Goal: Task Accomplishment & Management: Manage account settings

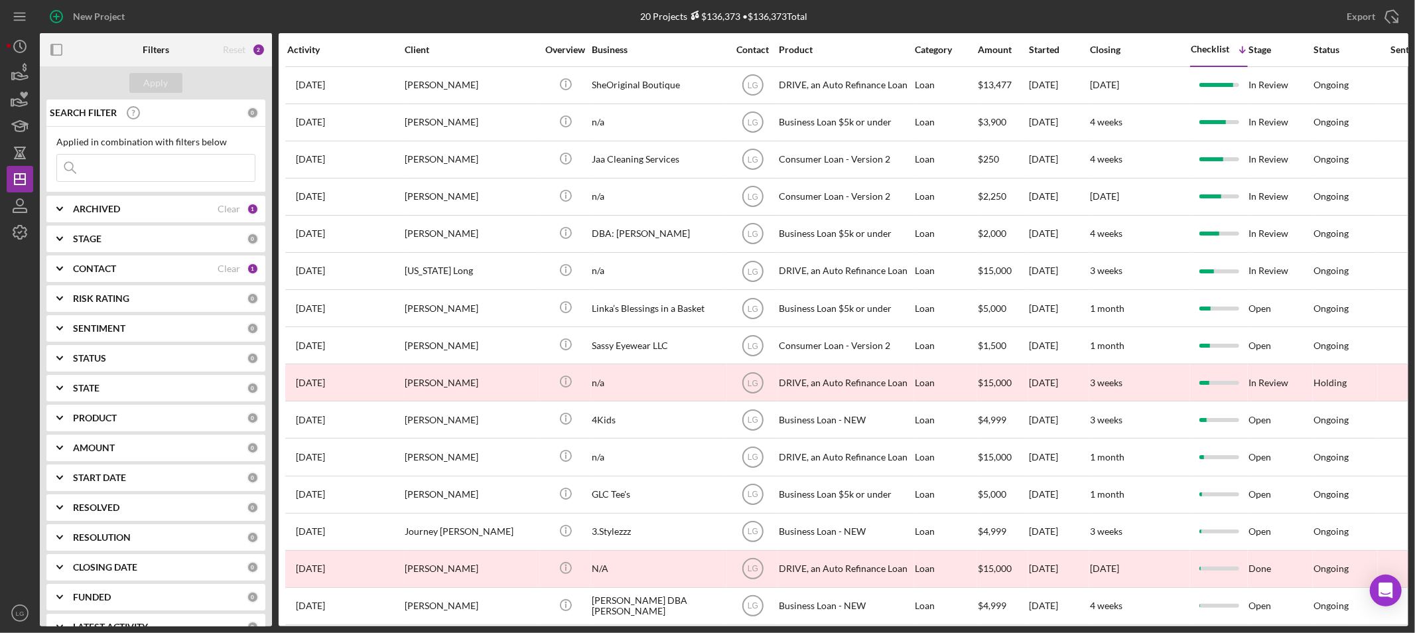
click at [321, 51] on div "Activity" at bounding box center [345, 49] width 116 height 11
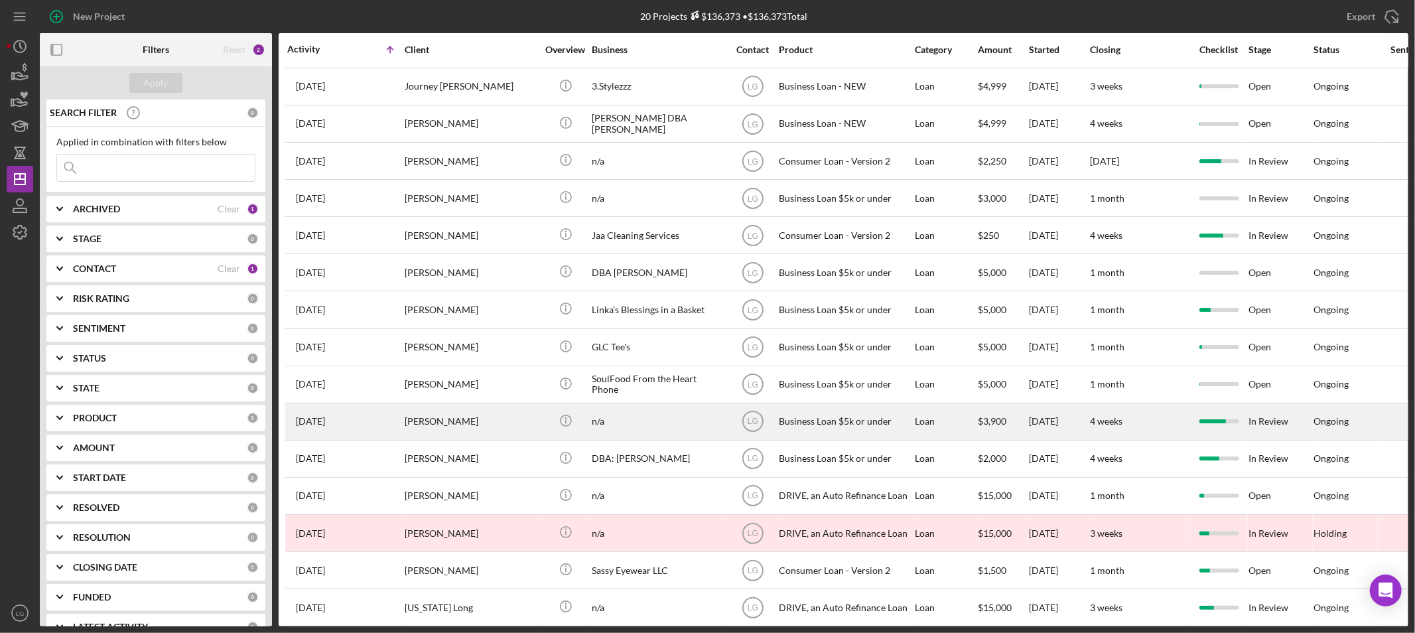
scroll to position [214, 0]
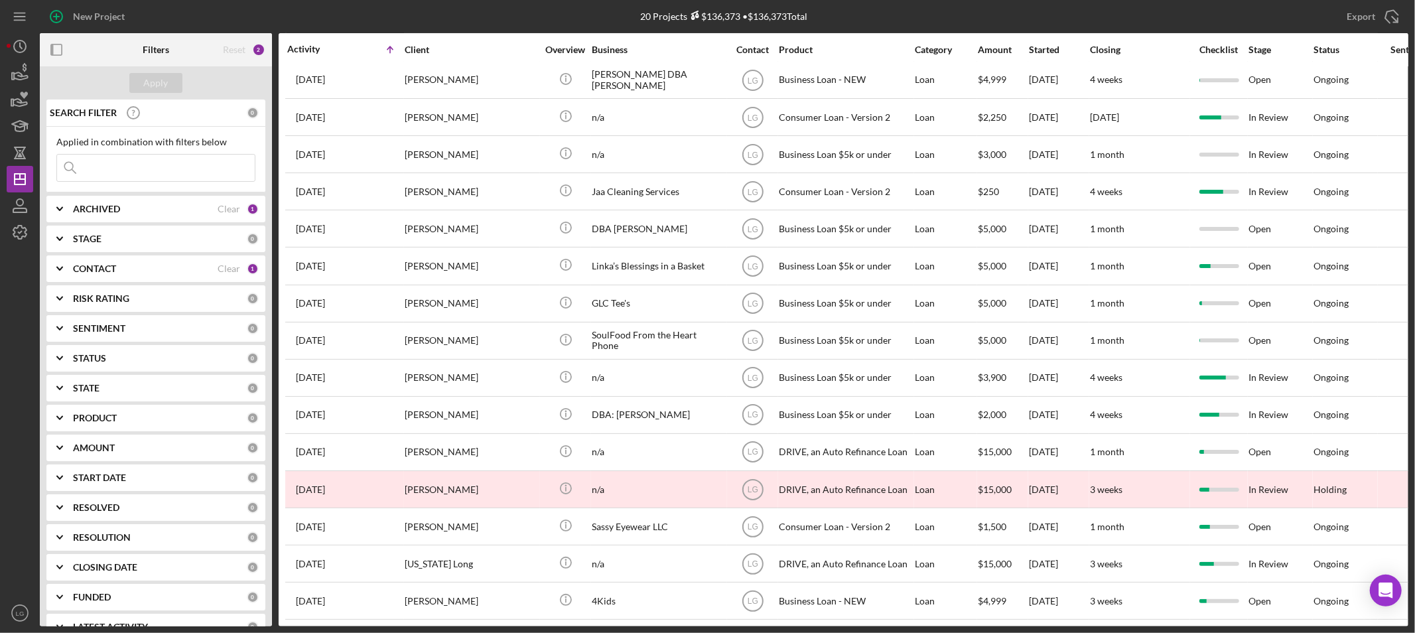
click at [1202, 48] on div "Checklist" at bounding box center [1218, 49] width 56 height 11
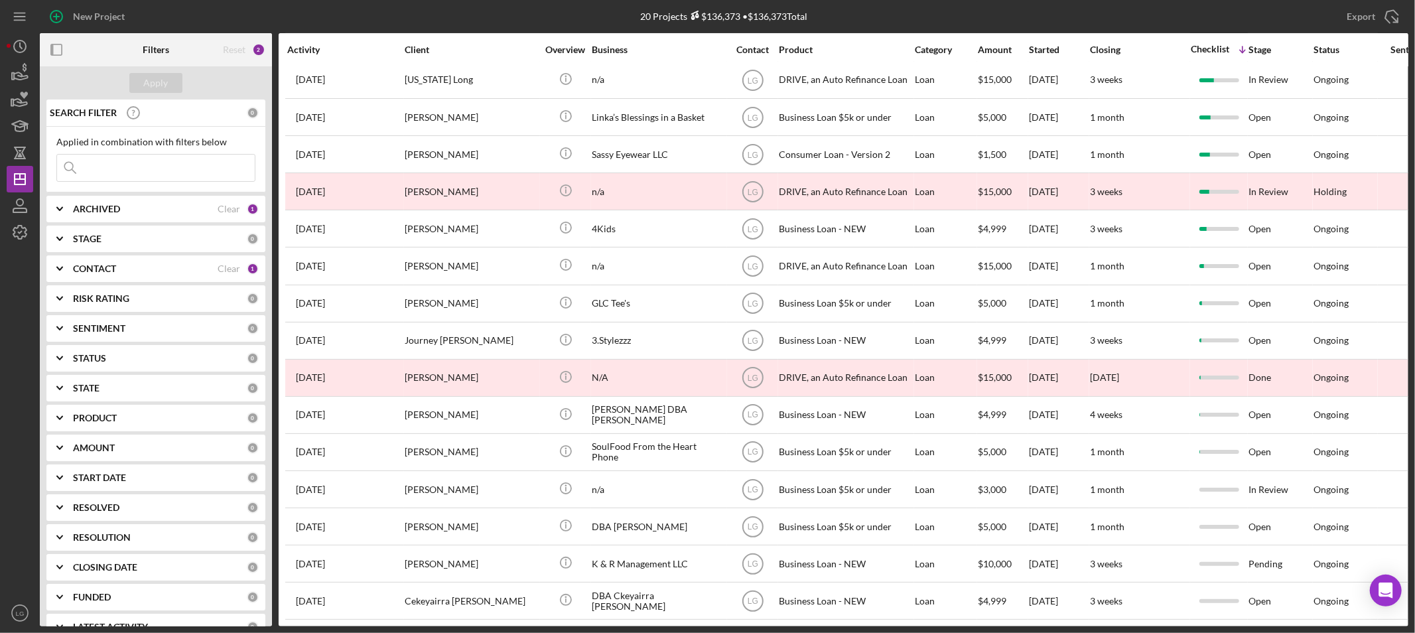
scroll to position [0, 0]
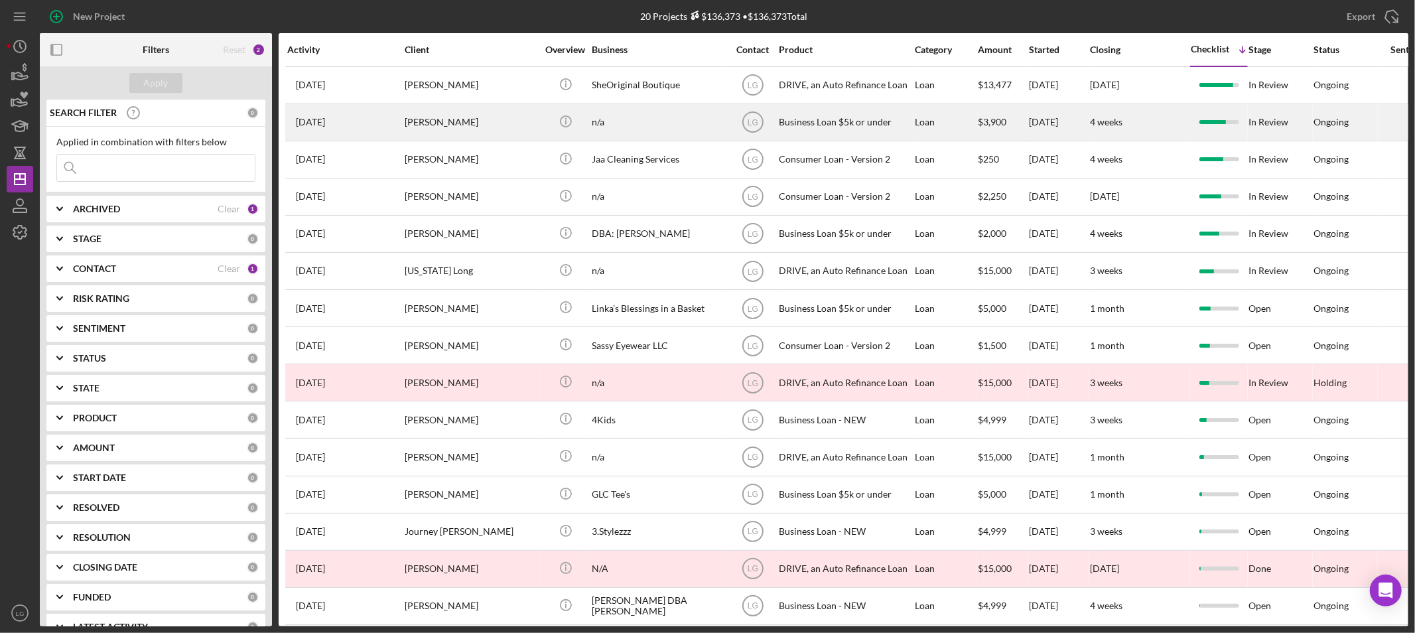
click at [432, 121] on div "[PERSON_NAME]" at bounding box center [471, 122] width 133 height 35
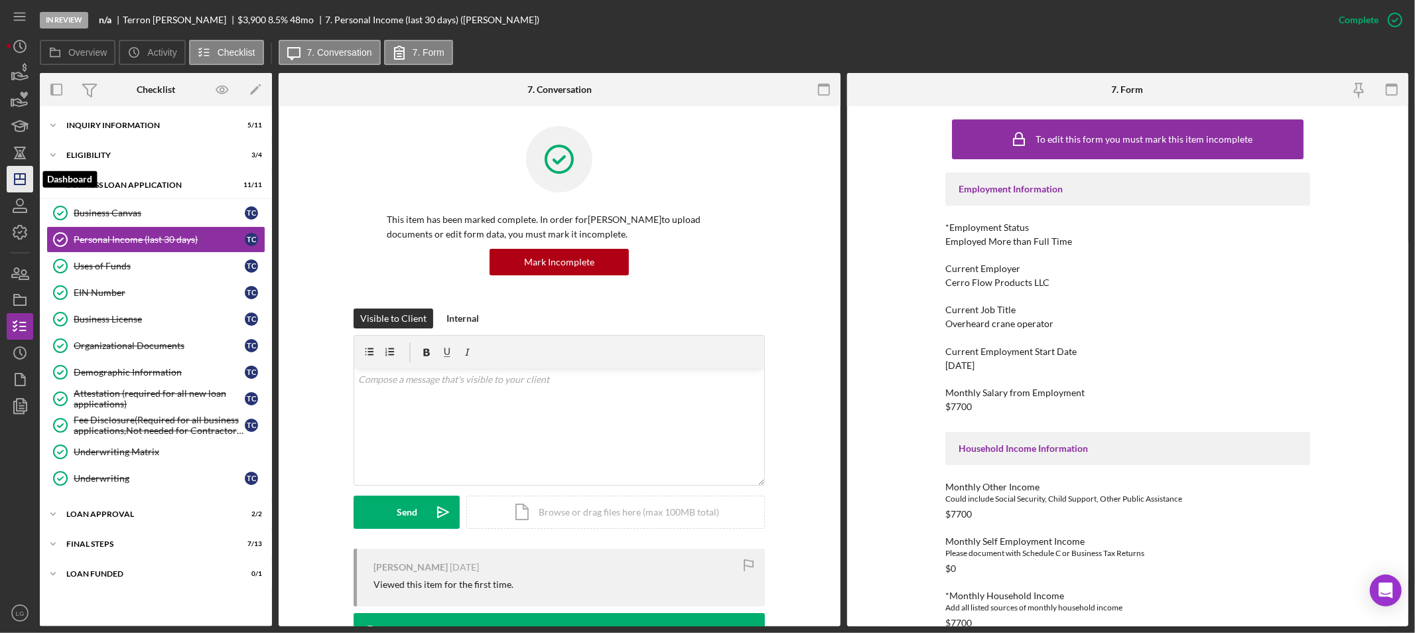
click at [21, 184] on polygon "button" at bounding box center [20, 179] width 11 height 11
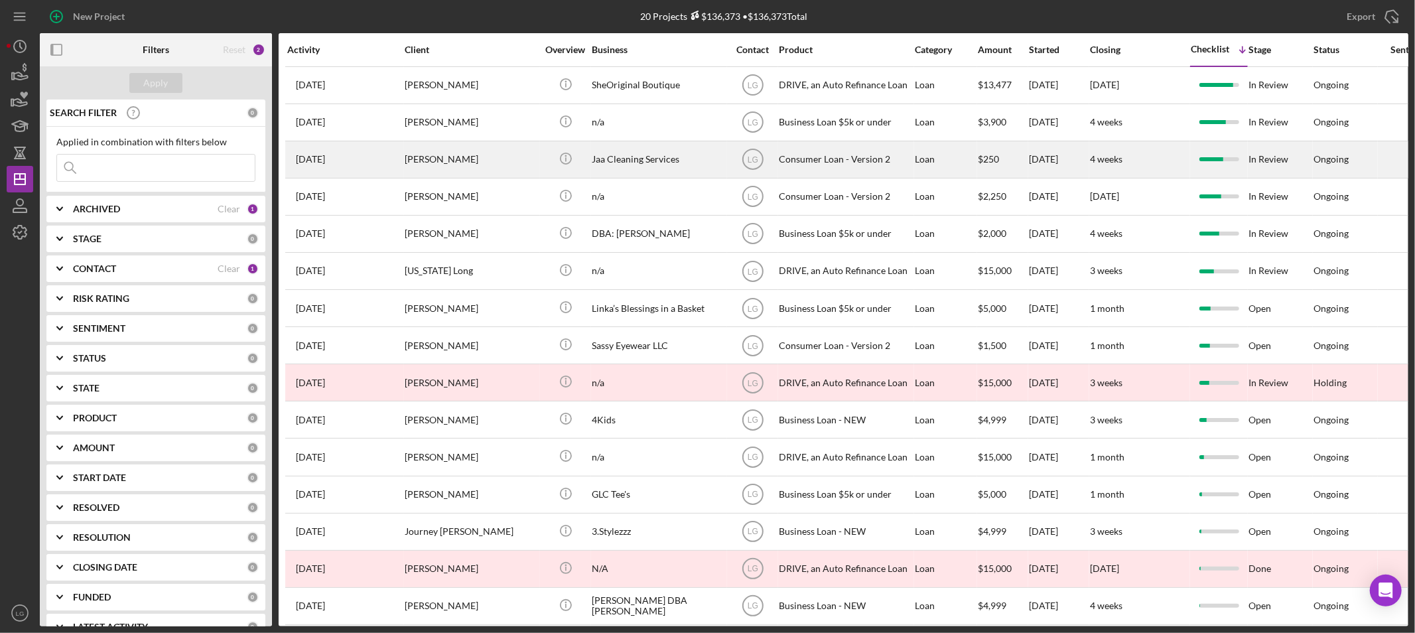
click at [466, 142] on div "[PERSON_NAME]" at bounding box center [471, 159] width 133 height 35
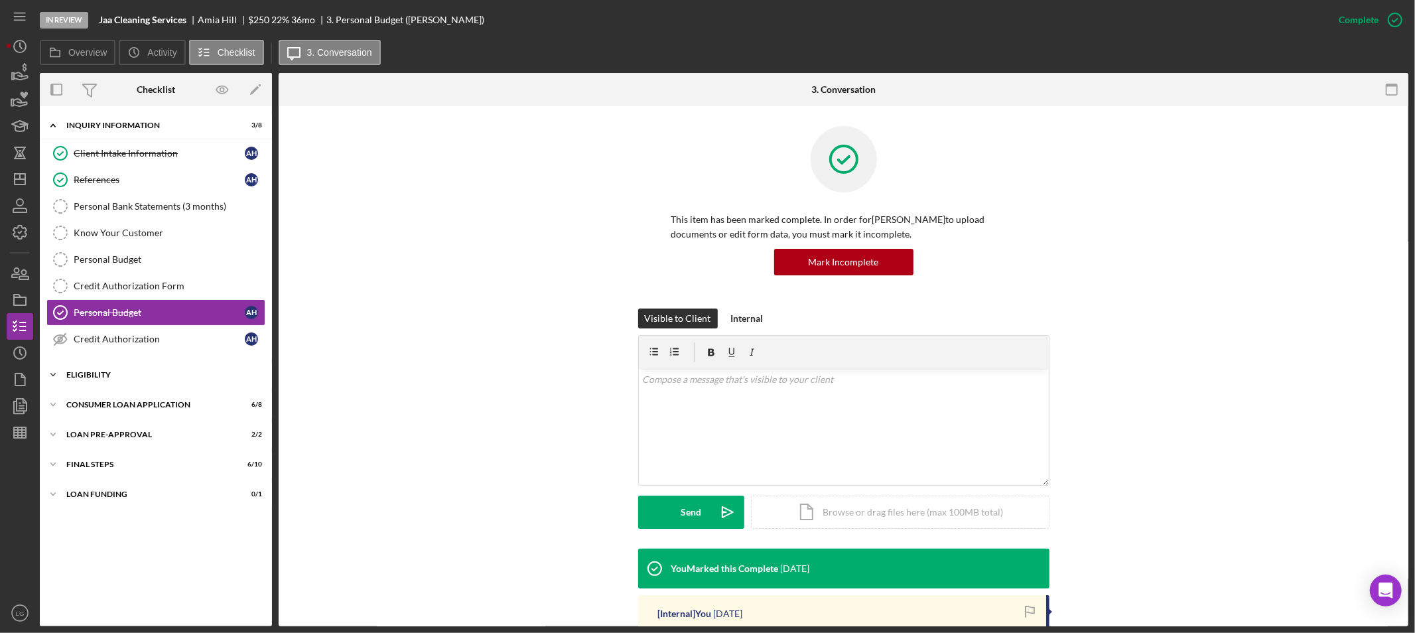
click at [171, 383] on div "Icon/Expander Eligibility 3 / 4" at bounding box center [156, 374] width 232 height 27
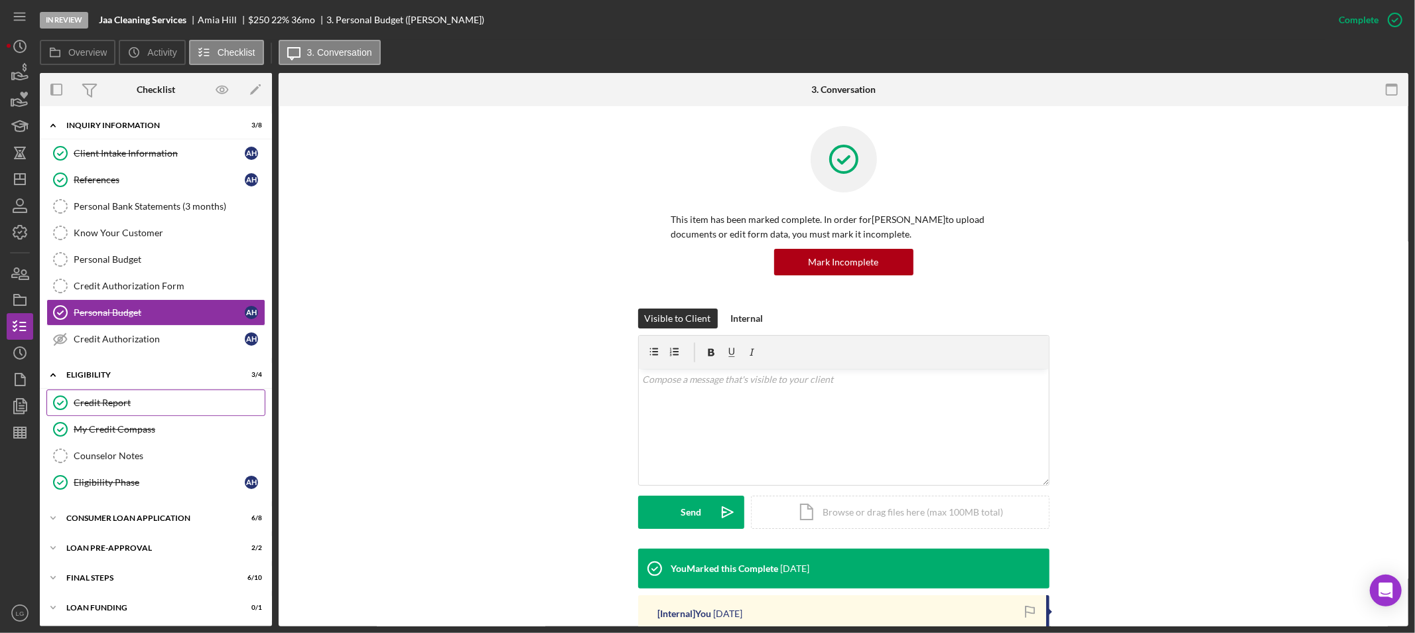
click at [167, 399] on div "Credit Report" at bounding box center [169, 402] width 191 height 11
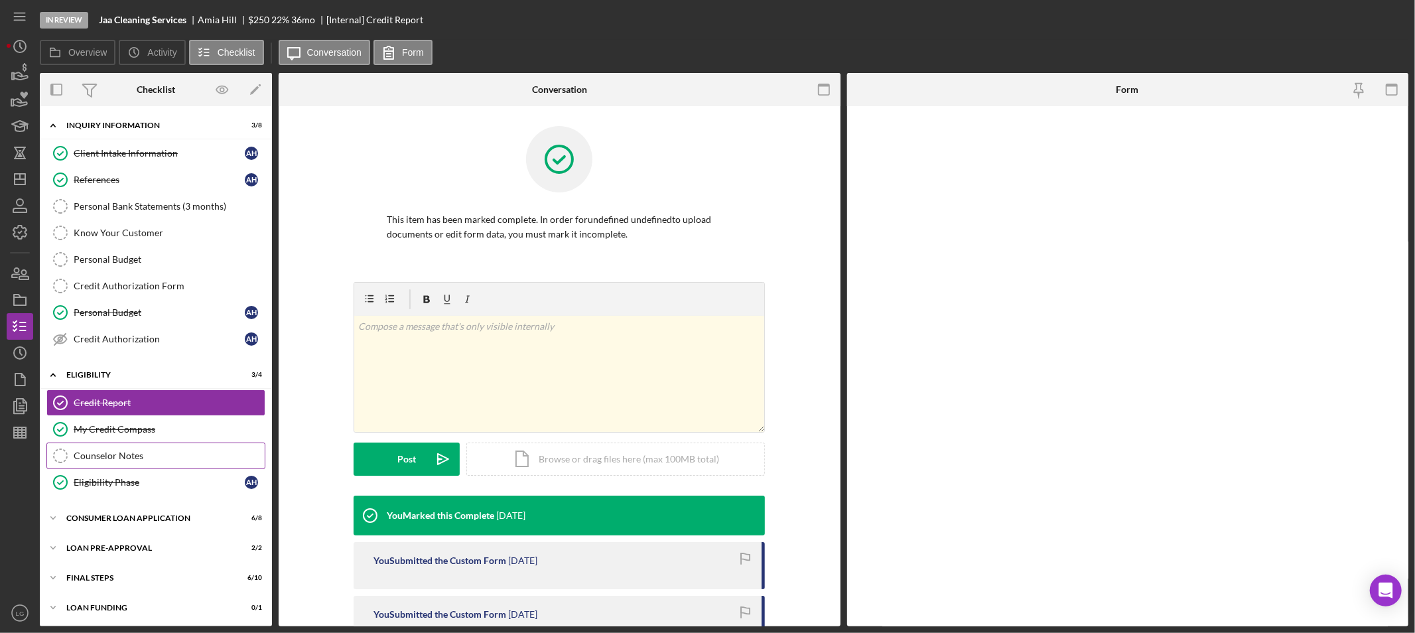
click at [168, 448] on link "Counselor Notes Counselor Notes" at bounding box center [155, 455] width 219 height 27
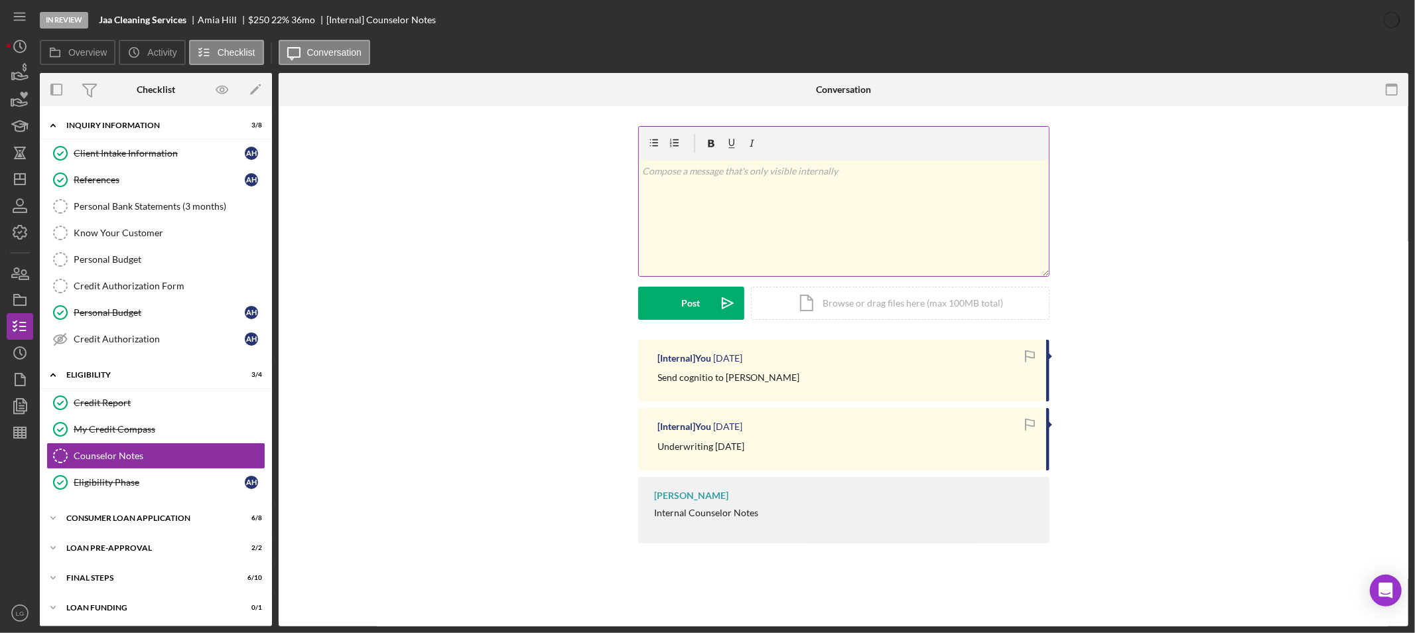
click at [788, 243] on div "v Color teal Color pink Remove color Add row above Add row below Add column bef…" at bounding box center [844, 218] width 410 height 116
click at [671, 304] on button "Post Icon/icon-invite-send" at bounding box center [691, 303] width 106 height 33
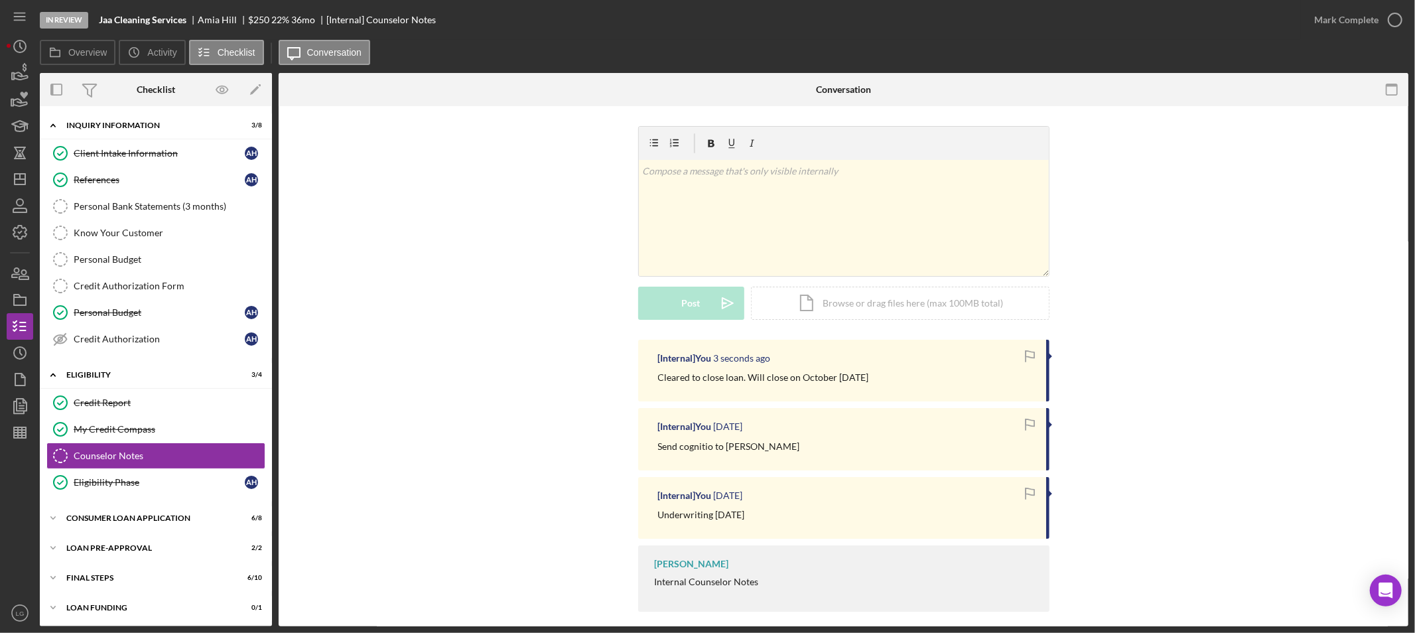
click at [735, 372] on p "Cleared to close loan. Will close on October 10/7/2025" at bounding box center [763, 377] width 211 height 15
copy div "Cleared to close loan. Will close on October 10/7/2025"
click at [15, 176] on polygon "button" at bounding box center [20, 179] width 11 height 11
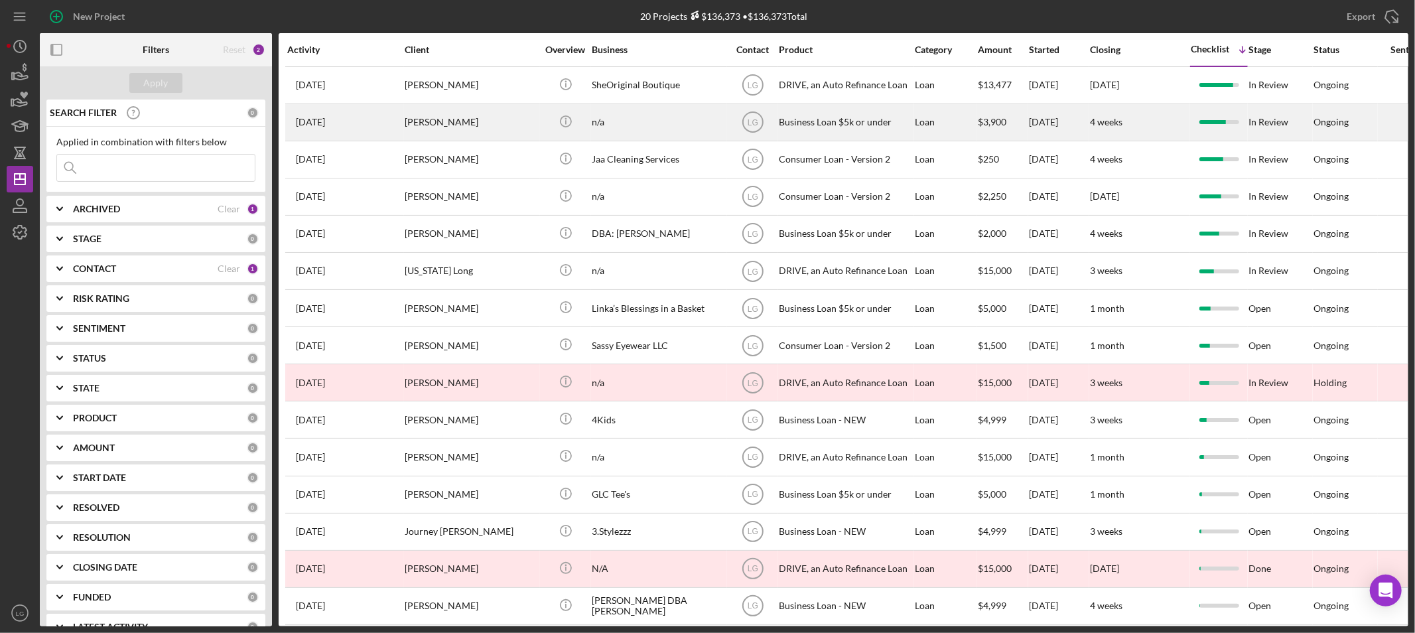
click at [444, 126] on div "[PERSON_NAME]" at bounding box center [471, 122] width 133 height 35
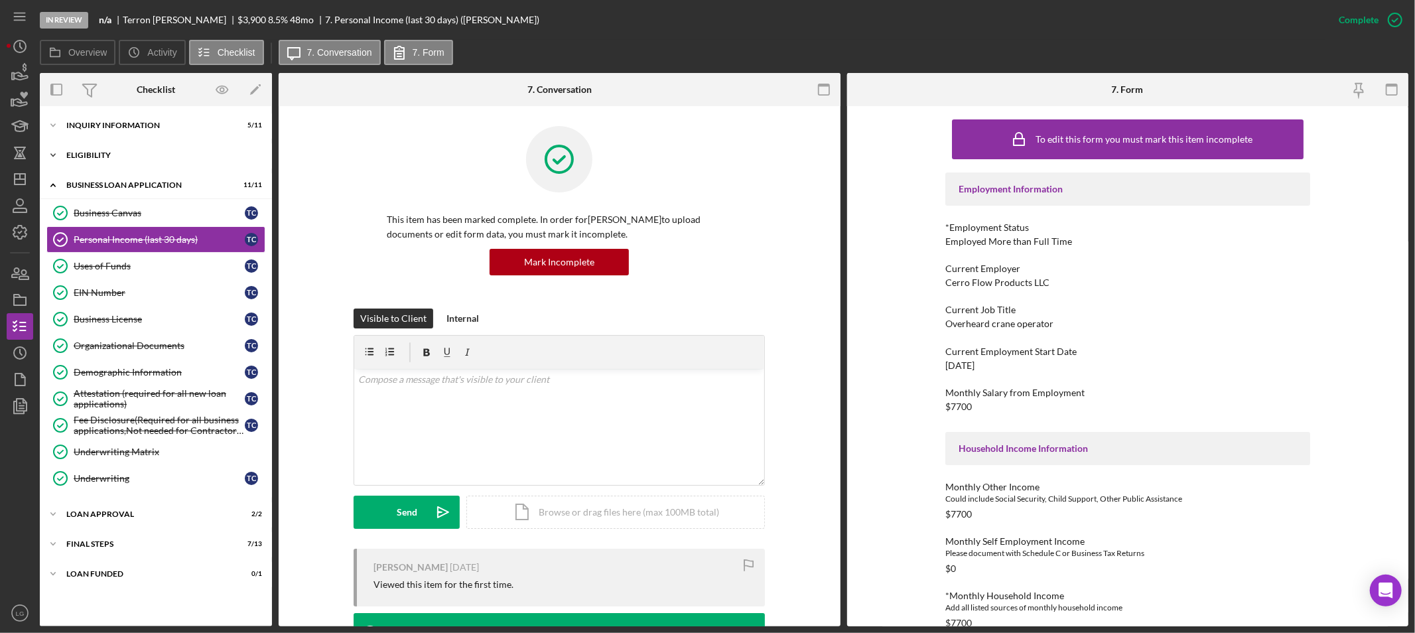
click at [190, 159] on div "Icon/Expander Eligibility 3 / 4" at bounding box center [156, 155] width 232 height 27
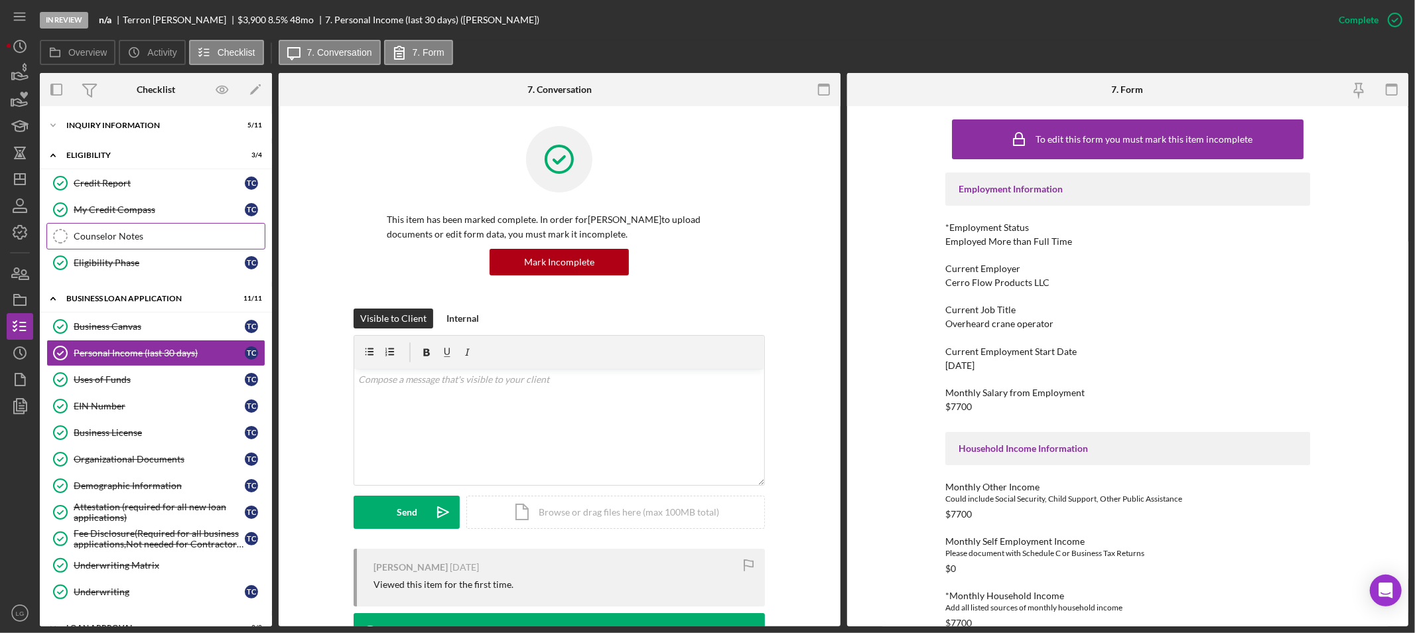
click at [151, 236] on div "Counselor Notes" at bounding box center [169, 236] width 191 height 11
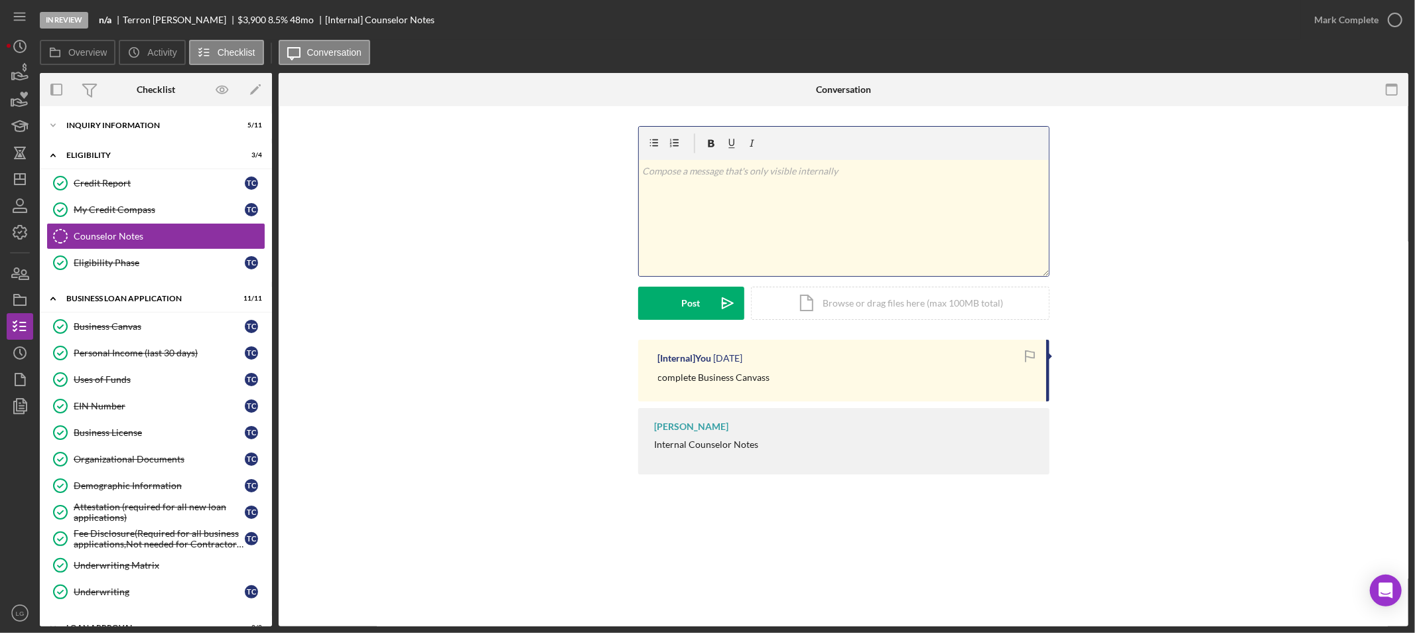
click at [707, 244] on div "v Color teal Color pink Remove color Add row above Add row below Add column bef…" at bounding box center [844, 218] width 410 height 116
drag, startPoint x: 669, startPoint y: 302, endPoint x: 624, endPoint y: 302, distance: 44.4
click at [667, 303] on button "Post Icon/icon-invite-send" at bounding box center [691, 303] width 106 height 33
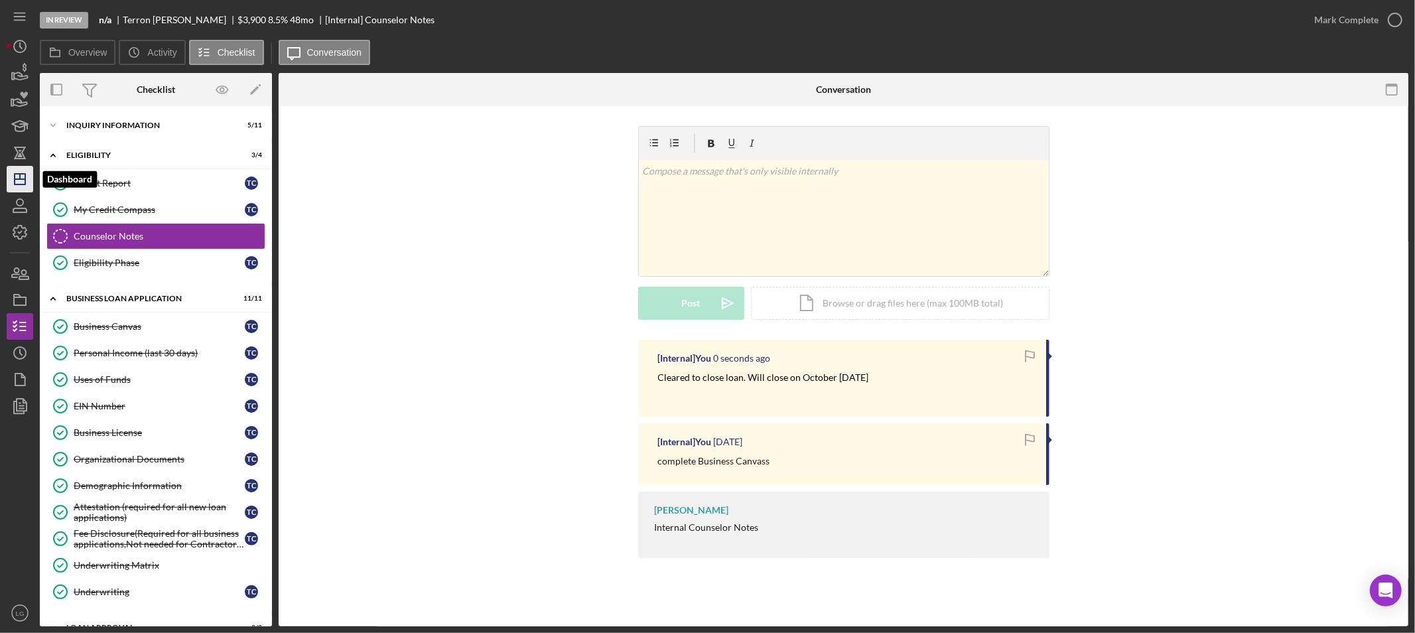
click at [11, 177] on icon "Icon/Dashboard" at bounding box center [19, 178] width 33 height 33
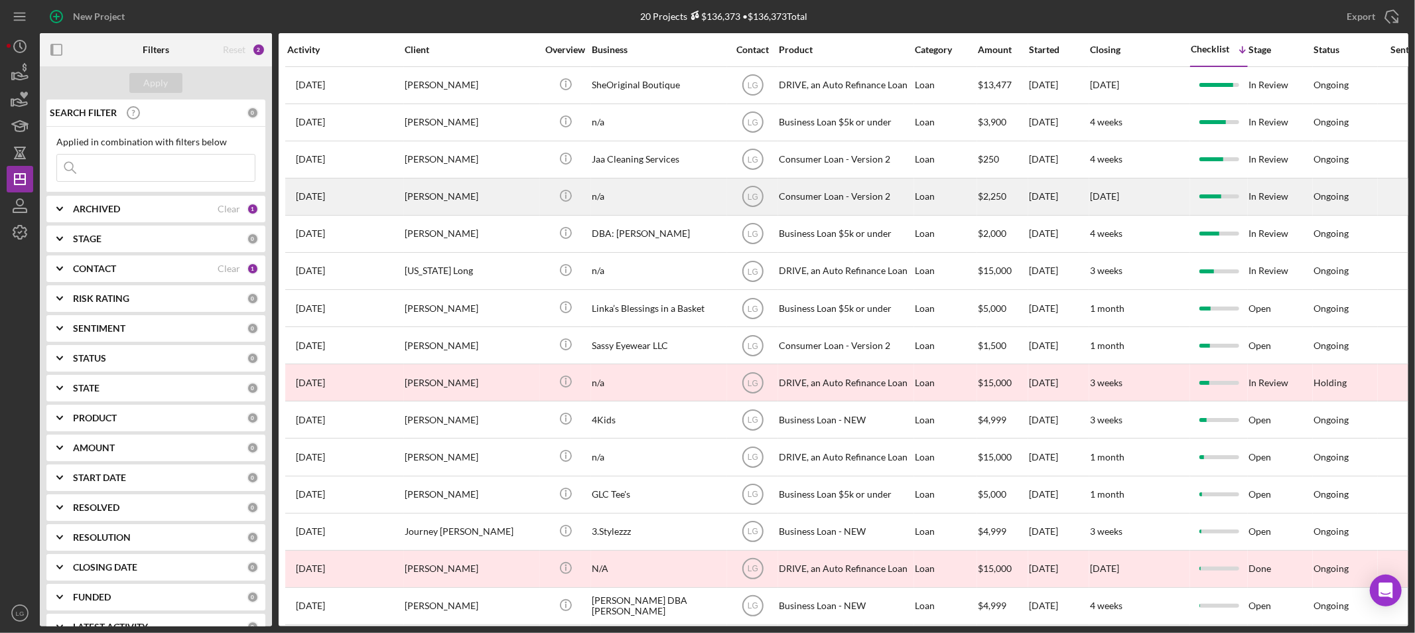
click at [387, 210] on div "3 weeks ago Keisha Harrison" at bounding box center [345, 196] width 116 height 35
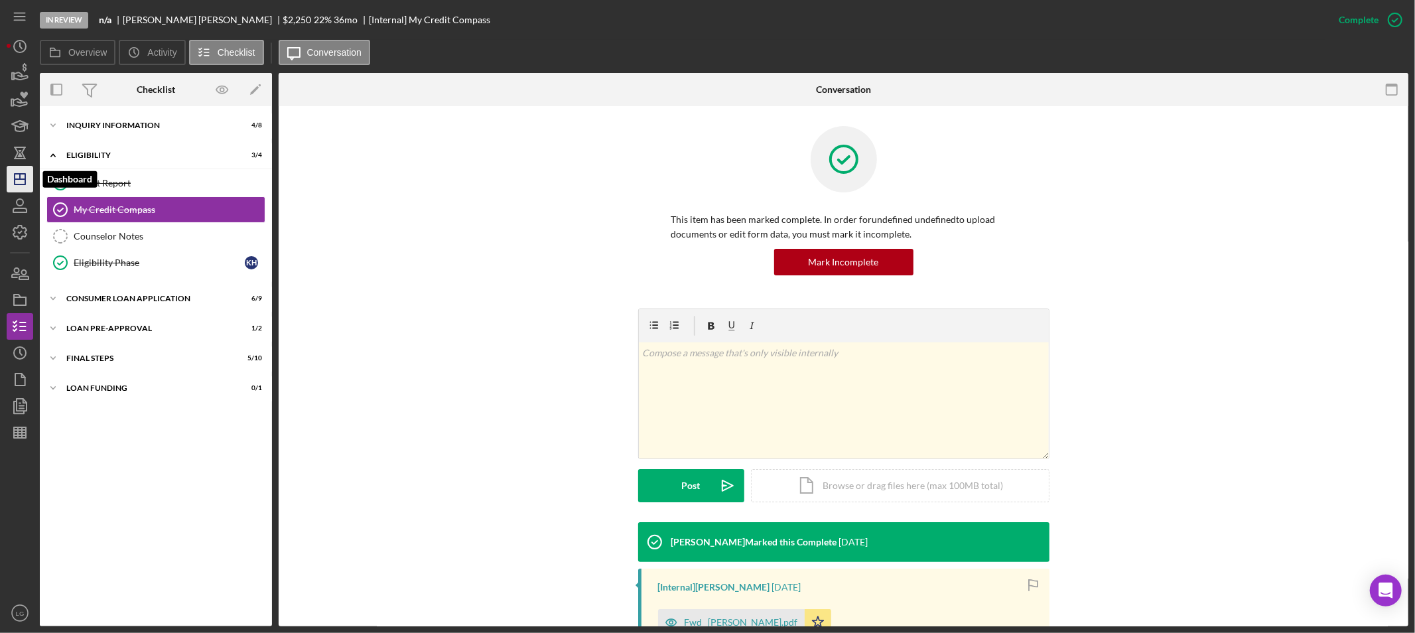
click at [14, 170] on icon "Icon/Dashboard" at bounding box center [19, 178] width 33 height 33
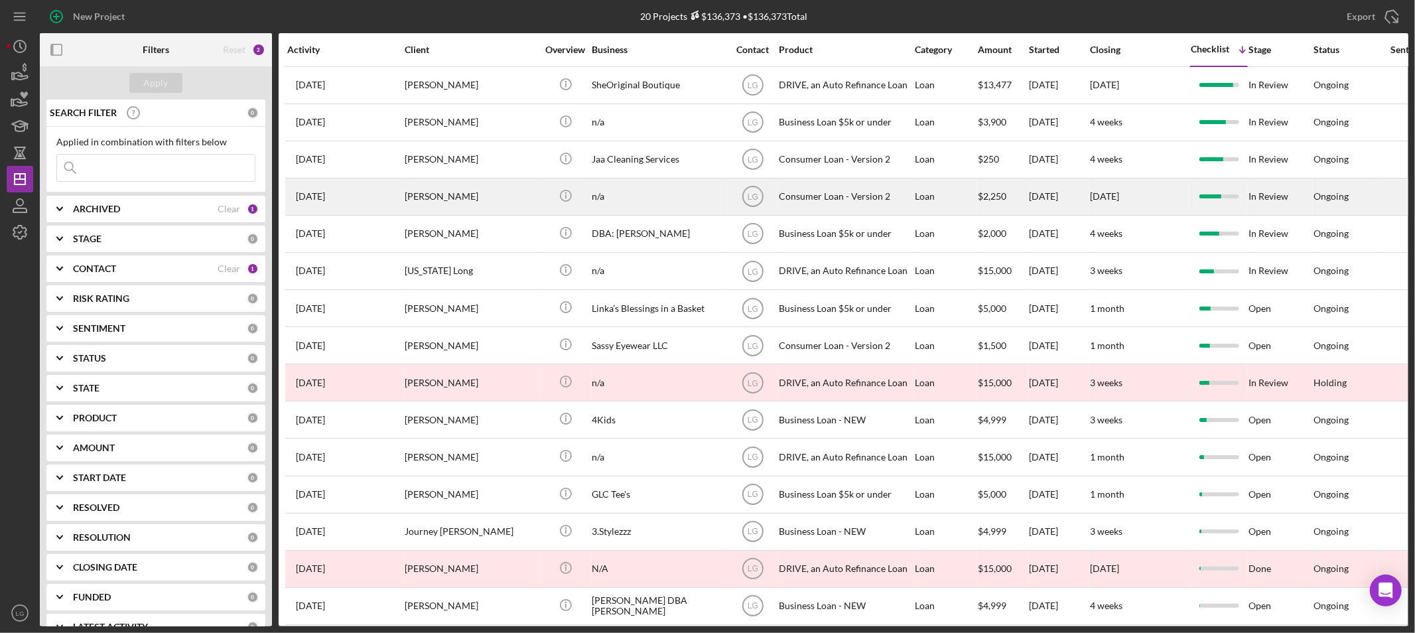
click at [489, 198] on div "[PERSON_NAME]" at bounding box center [471, 196] width 133 height 35
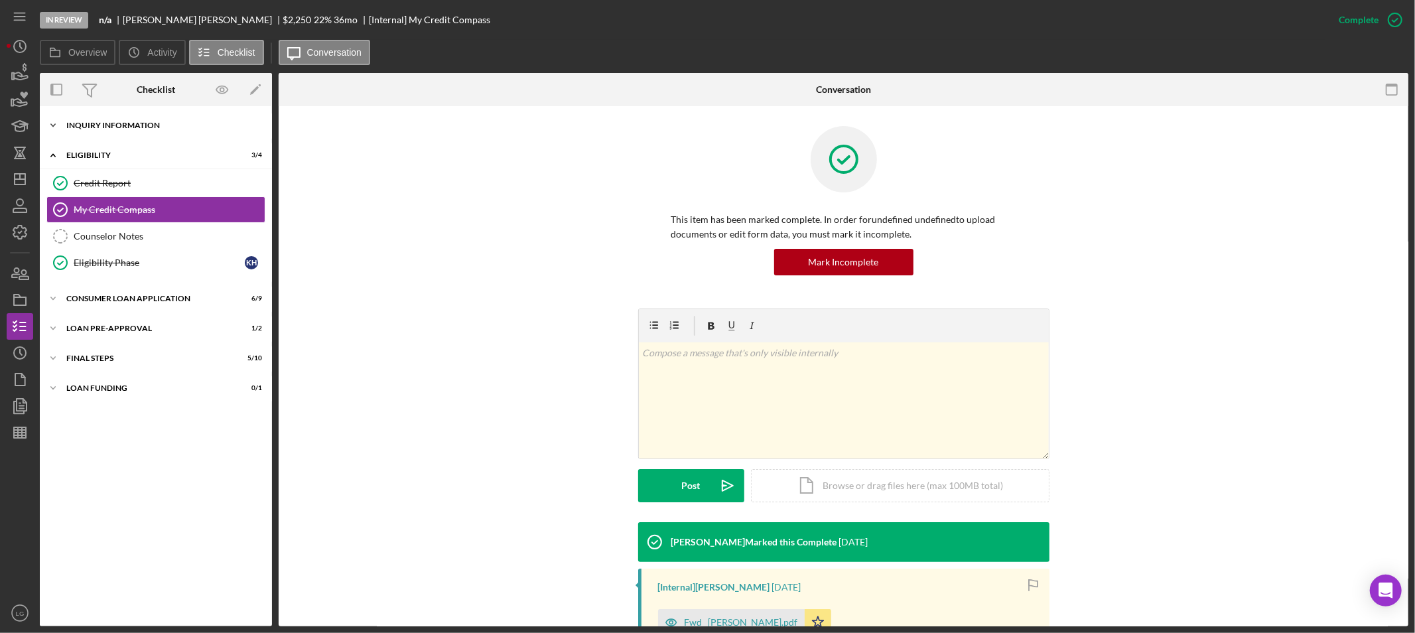
click at [117, 127] on div "Inquiry Information" at bounding box center [160, 125] width 189 height 8
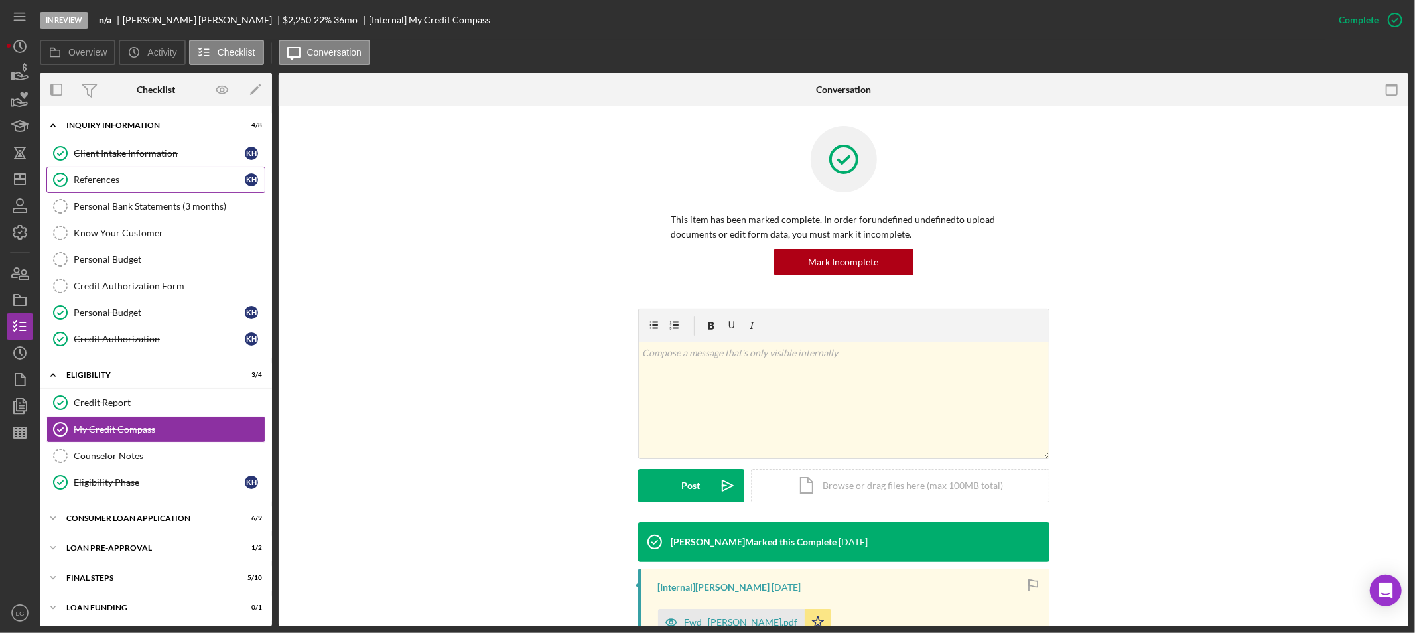
click at [117, 182] on div "References" at bounding box center [159, 179] width 171 height 11
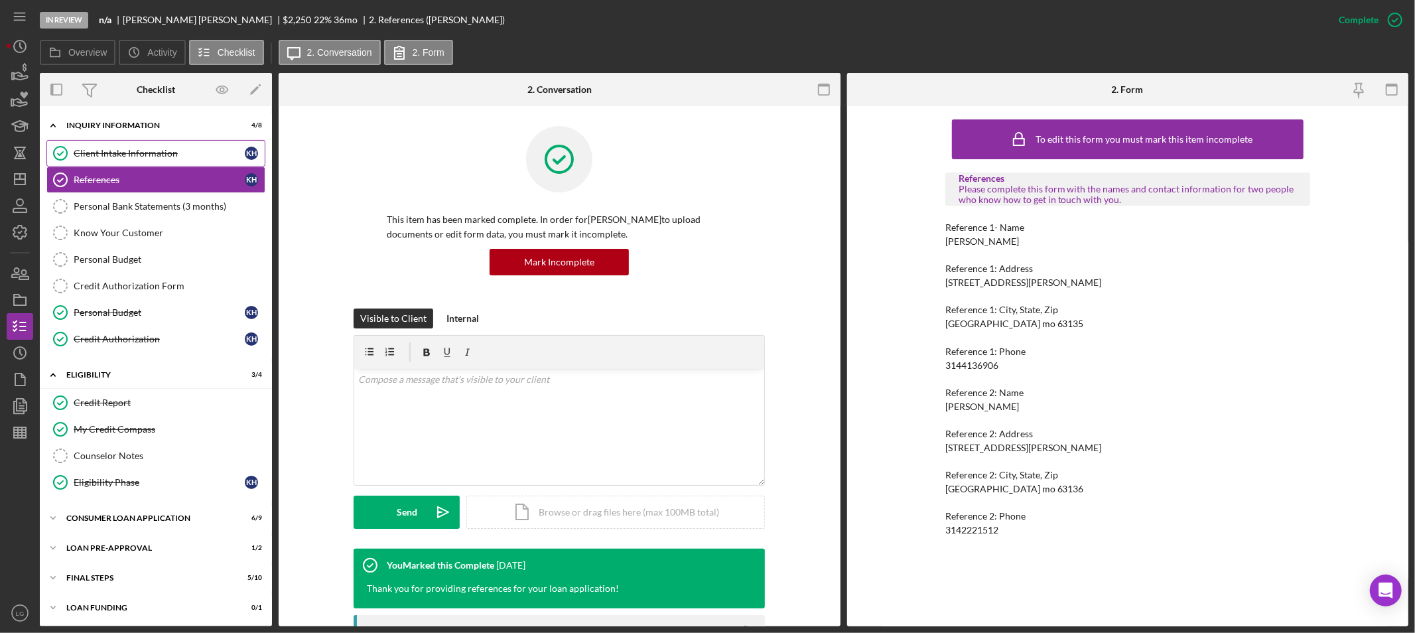
click at [61, 141] on icon "Client Intake Information" at bounding box center [60, 153] width 33 height 33
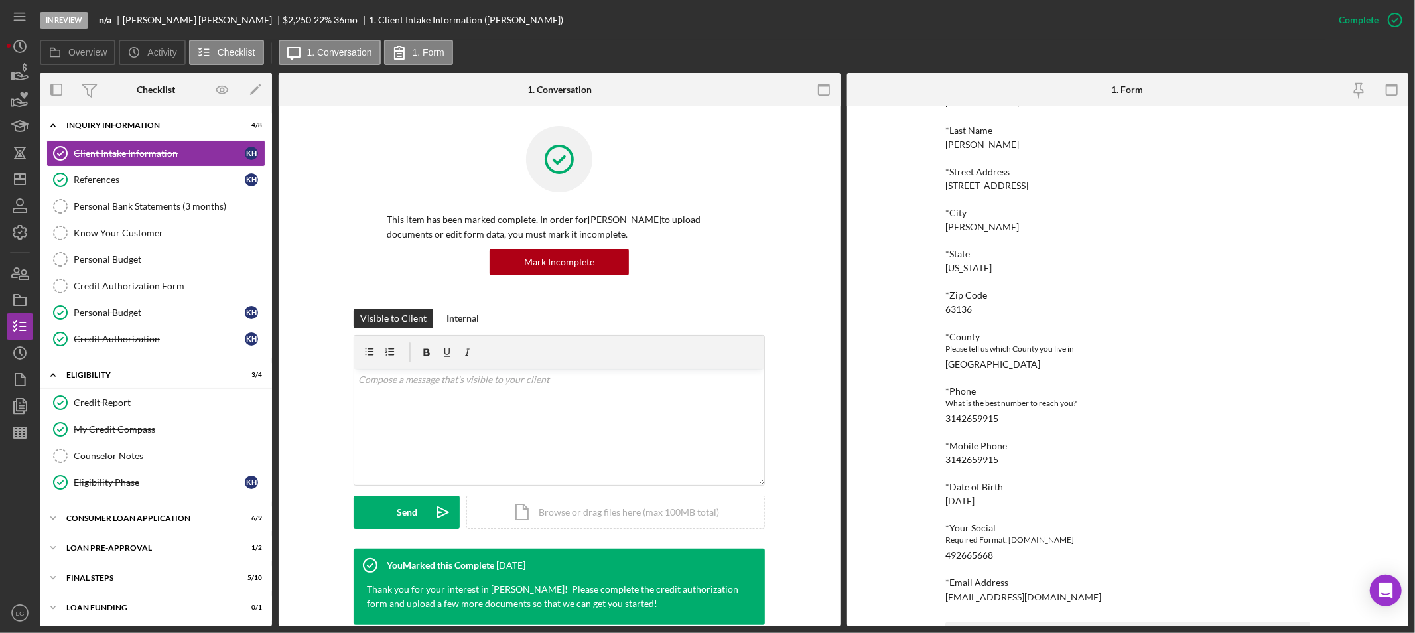
scroll to position [365, 0]
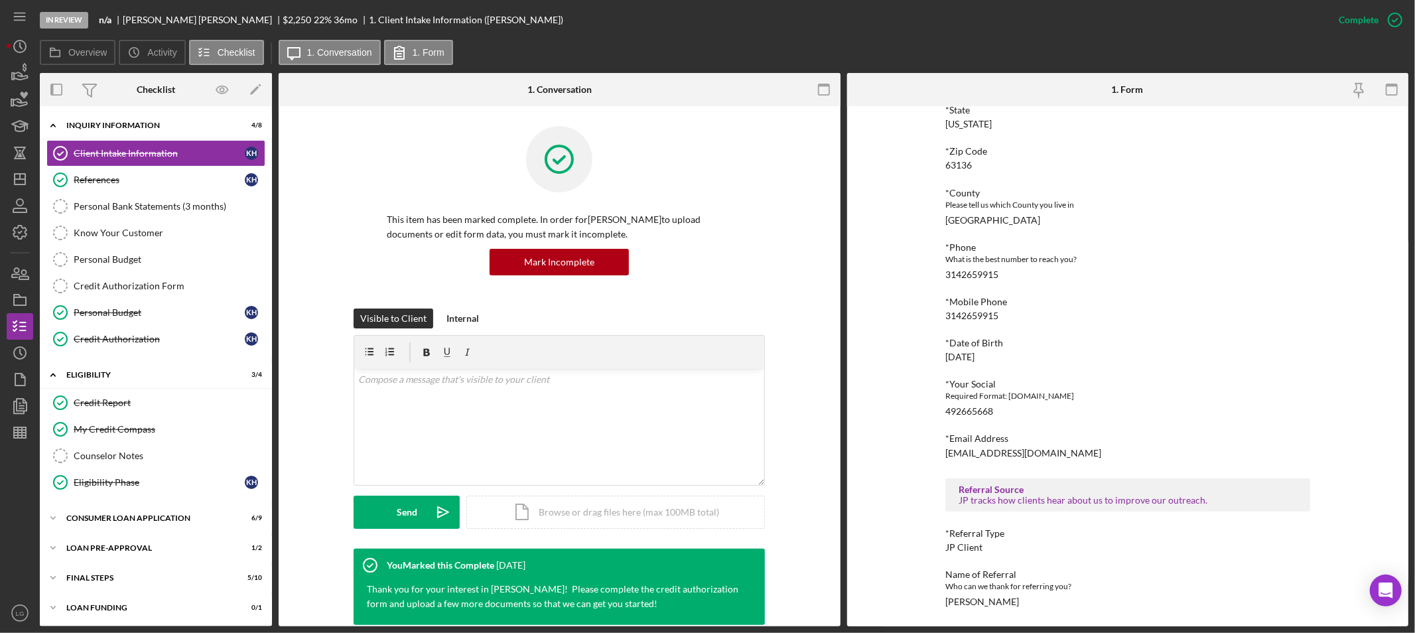
click at [983, 599] on div "[PERSON_NAME]" at bounding box center [982, 601] width 74 height 11
copy div "[PERSON_NAME] Icon/Menu Icon/Dashboard Dashboard Navigation Divider Mobile Chec…"
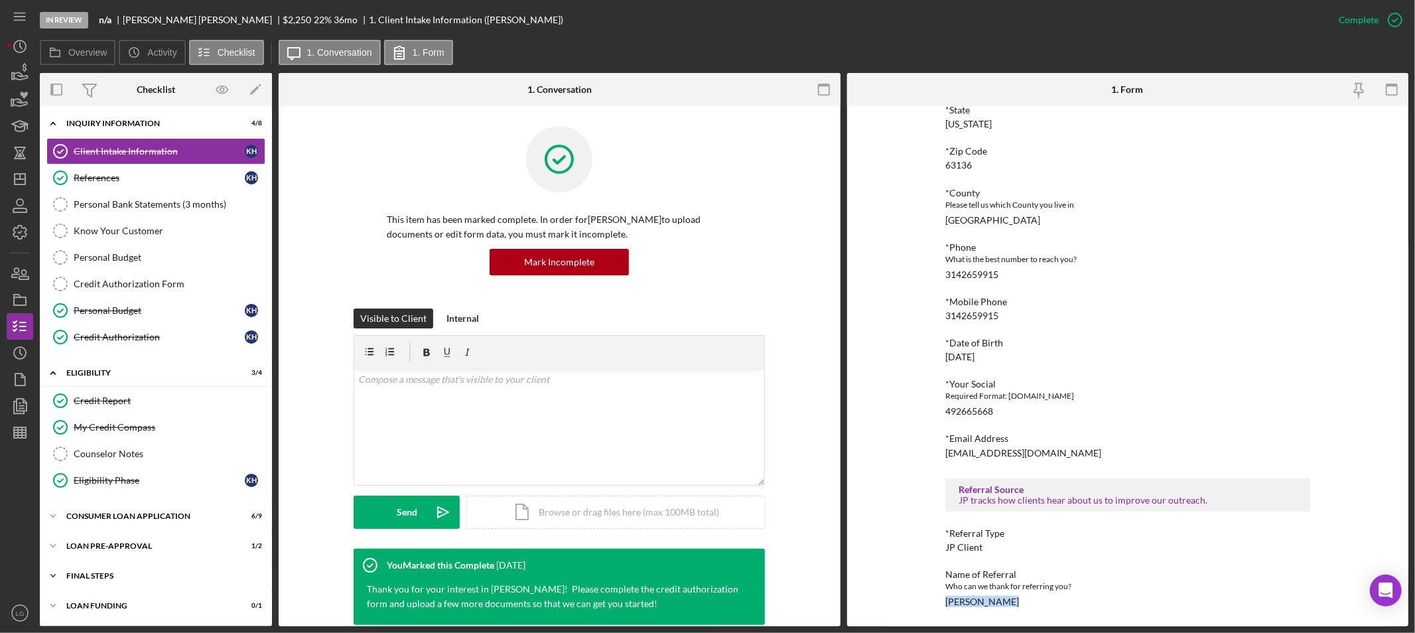
click at [149, 574] on div "FINAL STEPS" at bounding box center [160, 576] width 189 height 8
click at [129, 598] on div "Demographic Information" at bounding box center [159, 602] width 171 height 11
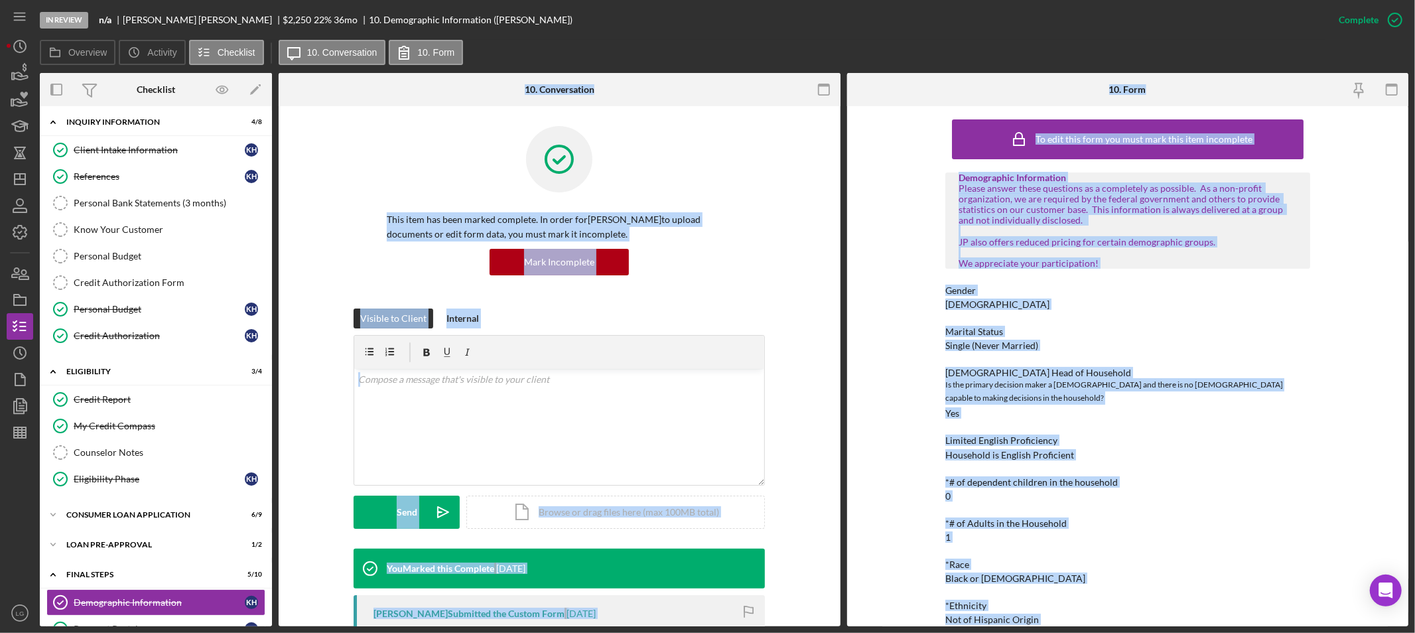
click at [1234, 485] on div "*# of dependent children in the household 0" at bounding box center [1127, 489] width 365 height 25
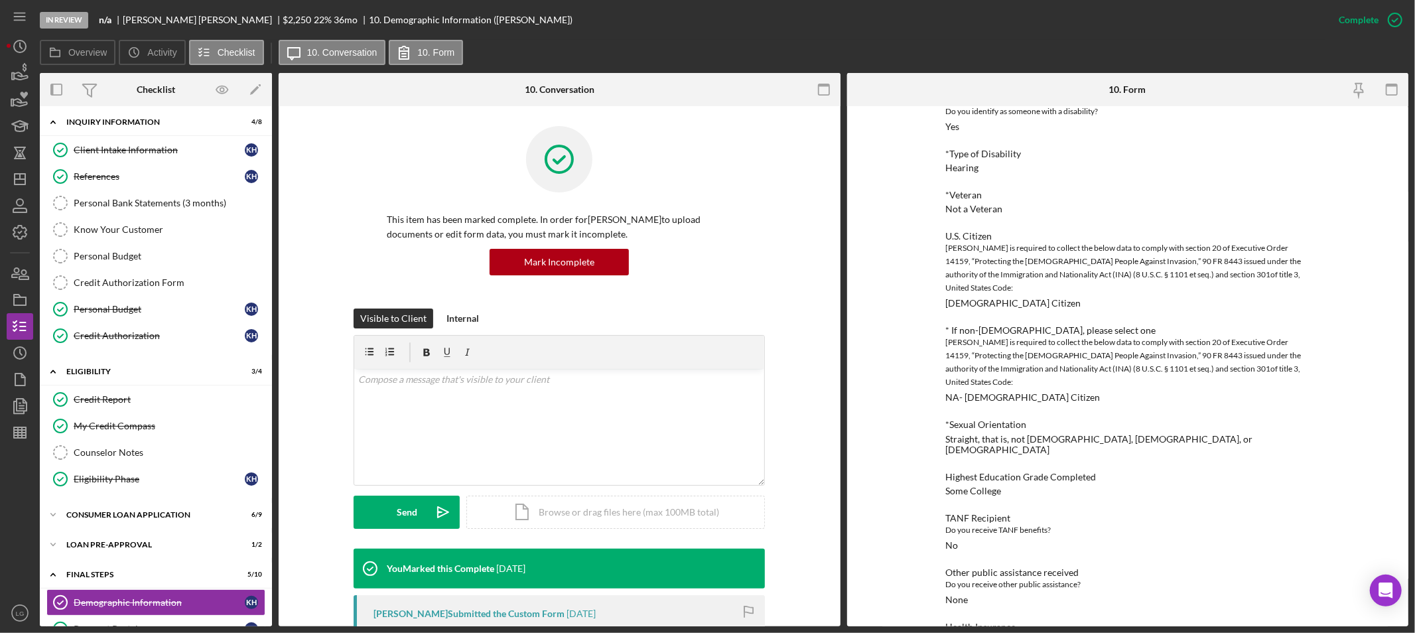
scroll to position [663, 0]
